Goal: Information Seeking & Learning: Find specific fact

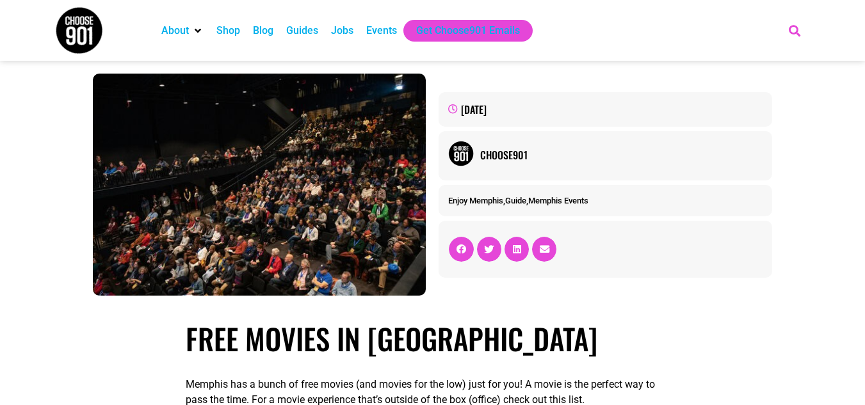
click at [794, 32] on icon "Search" at bounding box center [794, 30] width 21 height 21
click at [639, 77] on input "aze runner" at bounding box center [710, 76] width 149 height 15
type input "maze runner"
click at [720, 74] on input "maze runner" at bounding box center [710, 76] width 149 height 15
